Goal: Transaction & Acquisition: Register for event/course

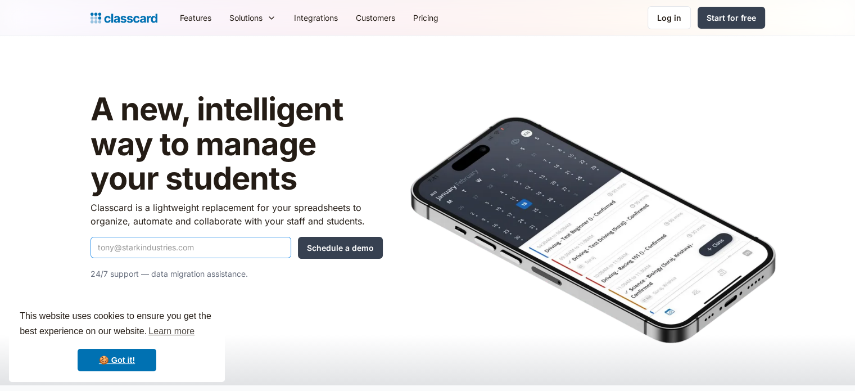
click at [162, 249] on input "Quick Demo Form" at bounding box center [191, 247] width 201 height 21
click at [357, 250] on input "Schedule a demo" at bounding box center [340, 248] width 85 height 22
click at [218, 248] on input "Quick Demo Form" at bounding box center [191, 247] width 201 height 21
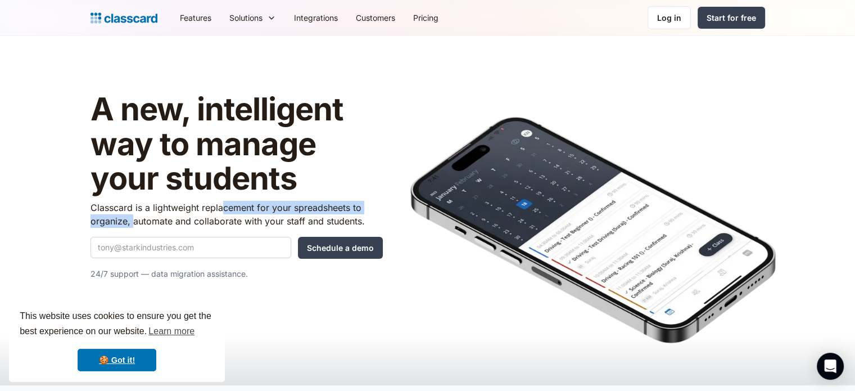
drag, startPoint x: 131, startPoint y: 228, endPoint x: 228, endPoint y: 206, distance: 99.7
click at [226, 206] on div "A new, intelligent way to manage your students Classcard is a lightweight repla…" at bounding box center [237, 190] width 292 height 197
click at [377, 161] on h1 "A new, intelligent way to manage your students" at bounding box center [237, 144] width 292 height 104
click at [258, 238] on input "Quick Demo Form" at bounding box center [191, 247] width 201 height 21
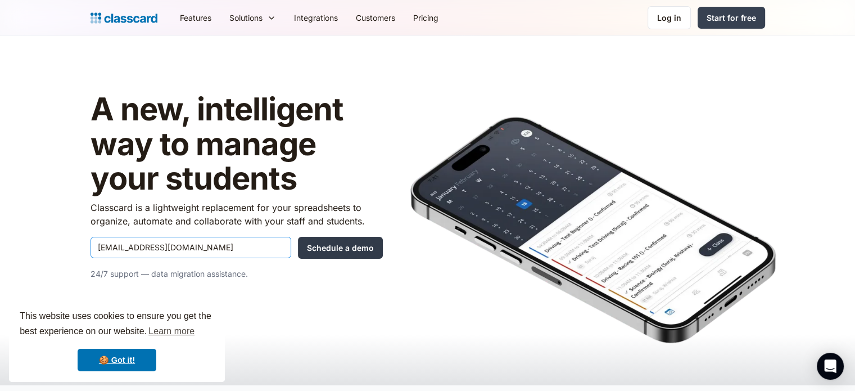
type input "[EMAIL_ADDRESS][DOMAIN_NAME]"
click at [351, 247] on input "Schedule a demo" at bounding box center [340, 248] width 85 height 22
type input "Hang in there..."
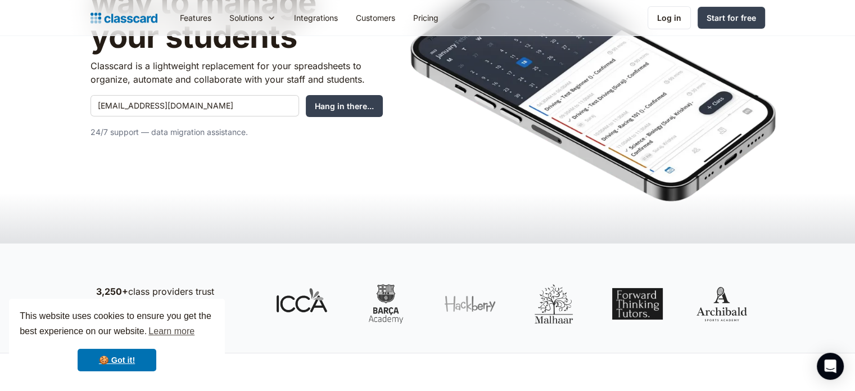
scroll to position [169, 0]
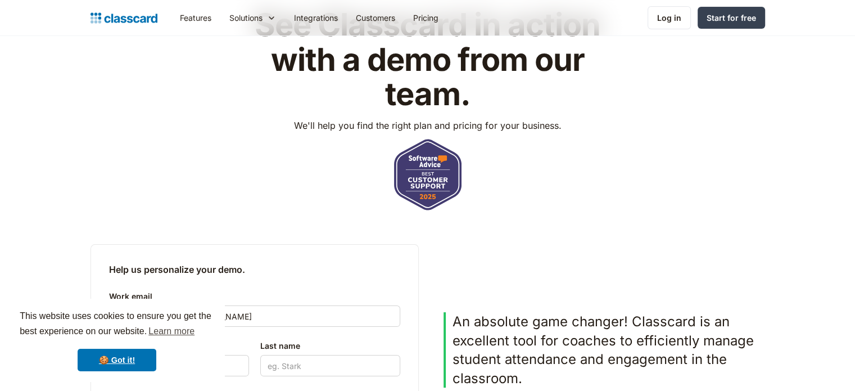
scroll to position [112, 0]
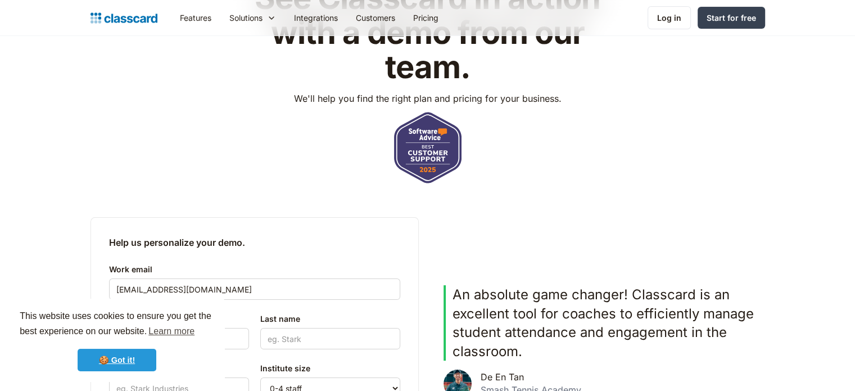
click at [128, 362] on link "🍪 Got it!" at bounding box center [117, 360] width 79 height 22
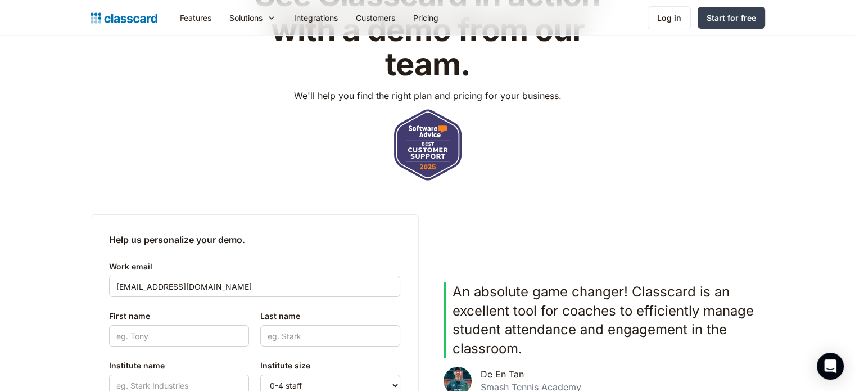
scroll to position [225, 0]
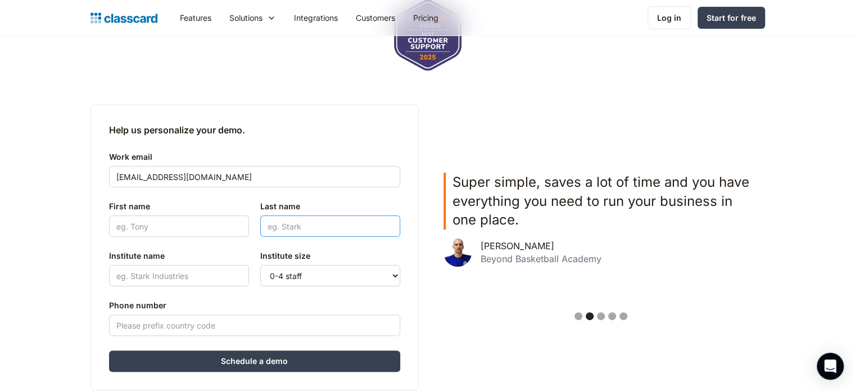
click at [292, 222] on input "Last name" at bounding box center [330, 225] width 140 height 21
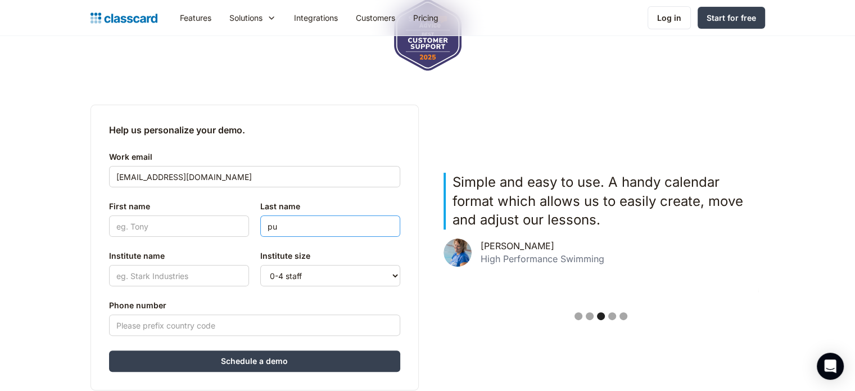
type input "pu"
click at [177, 231] on input "First name" at bounding box center [179, 225] width 140 height 21
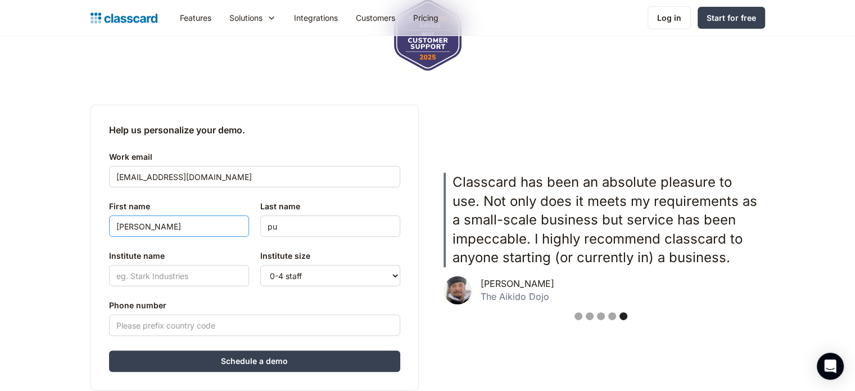
type input "tricia"
click at [170, 275] on input "Institute name" at bounding box center [179, 275] width 140 height 21
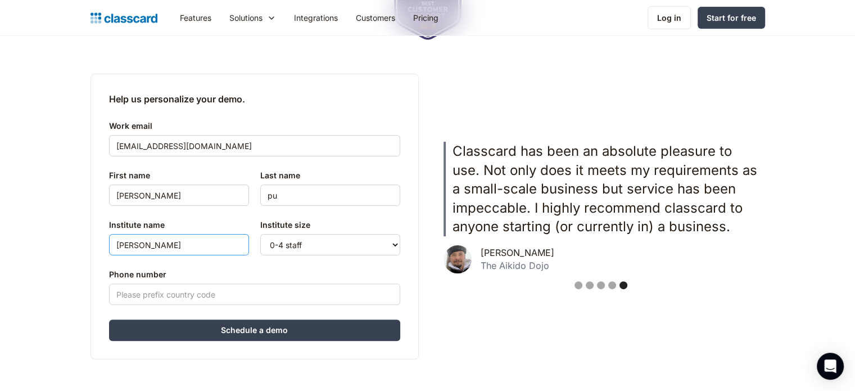
scroll to position [337, 0]
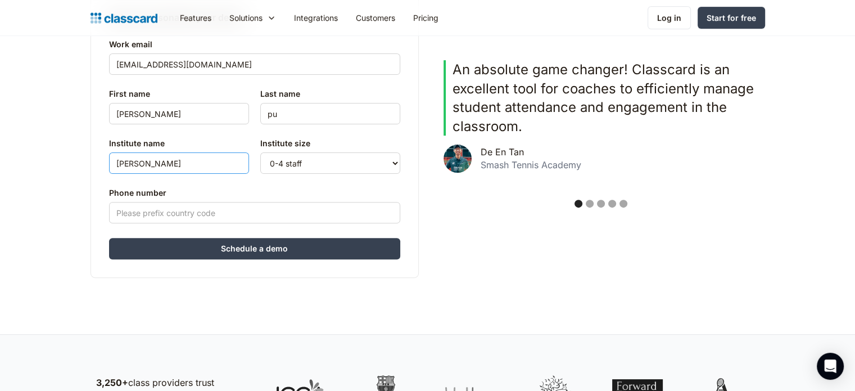
type input "pang teng"
click at [258, 208] on input "Phone number" at bounding box center [254, 212] width 291 height 21
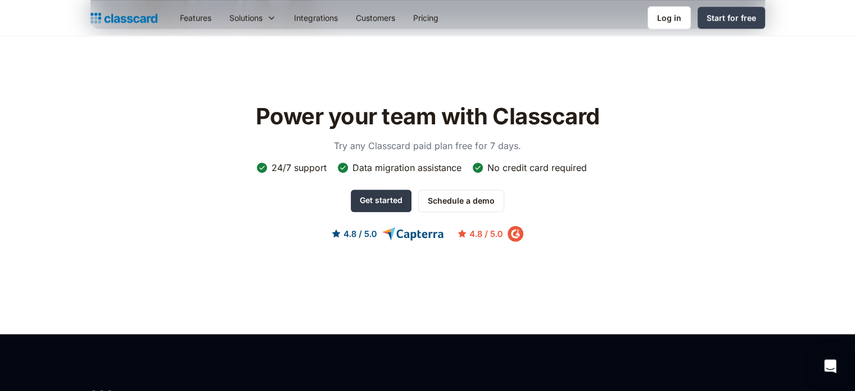
scroll to position [619, 0]
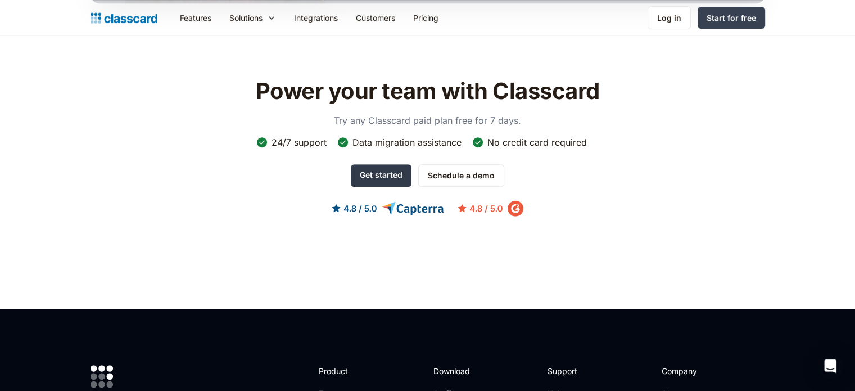
click at [371, 179] on link "Get started" at bounding box center [381, 175] width 61 height 22
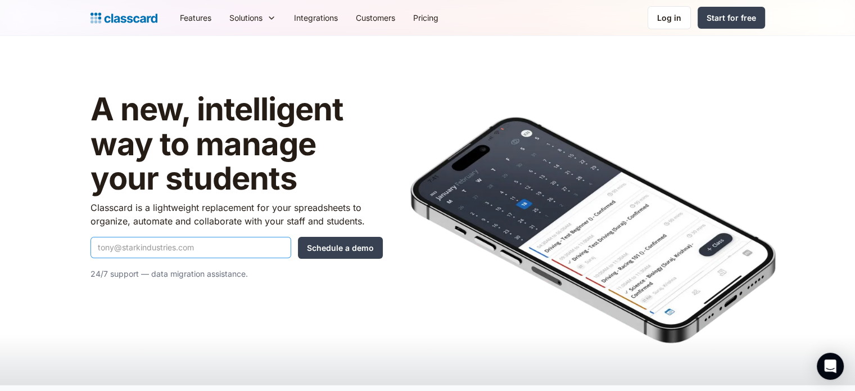
click at [241, 246] on input "Quick Demo Form" at bounding box center [191, 247] width 201 height 21
type input "[EMAIL_ADDRESS][DOMAIN_NAME]"
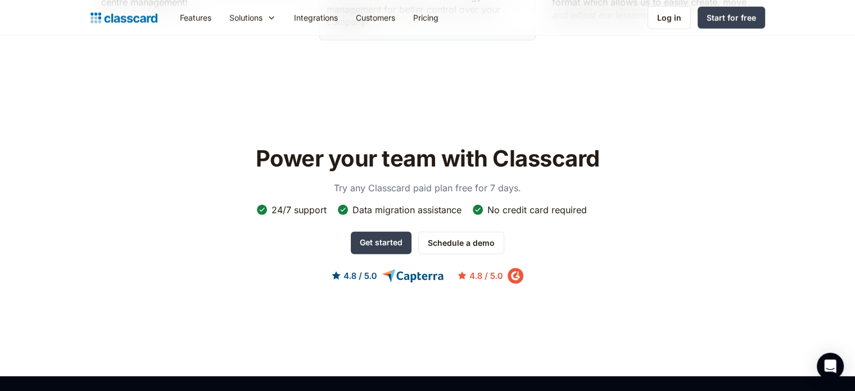
scroll to position [3093, 0]
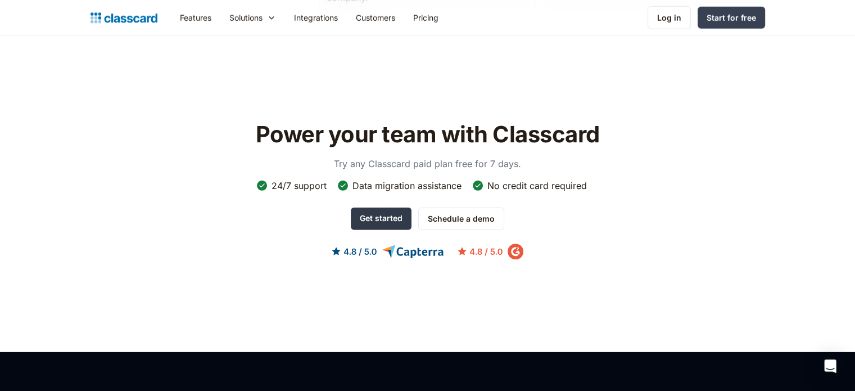
click at [392, 215] on link "Get started" at bounding box center [381, 219] width 61 height 22
